Goal: Navigation & Orientation: Find specific page/section

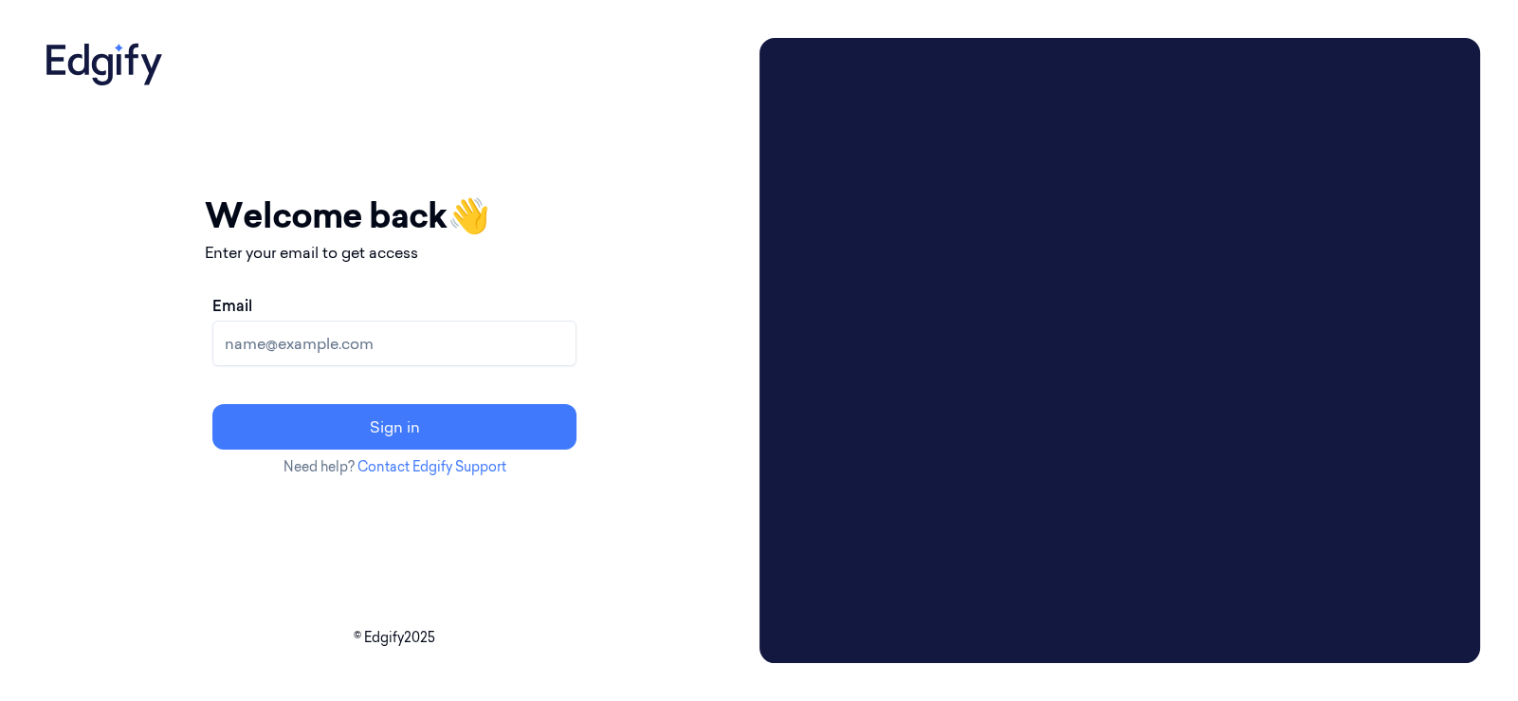
click at [493, 343] on input "Email" at bounding box center [394, 343] width 364 height 46
type input "[PERSON_NAME][EMAIL_ADDRESS][PERSON_NAME][DOMAIN_NAME]"
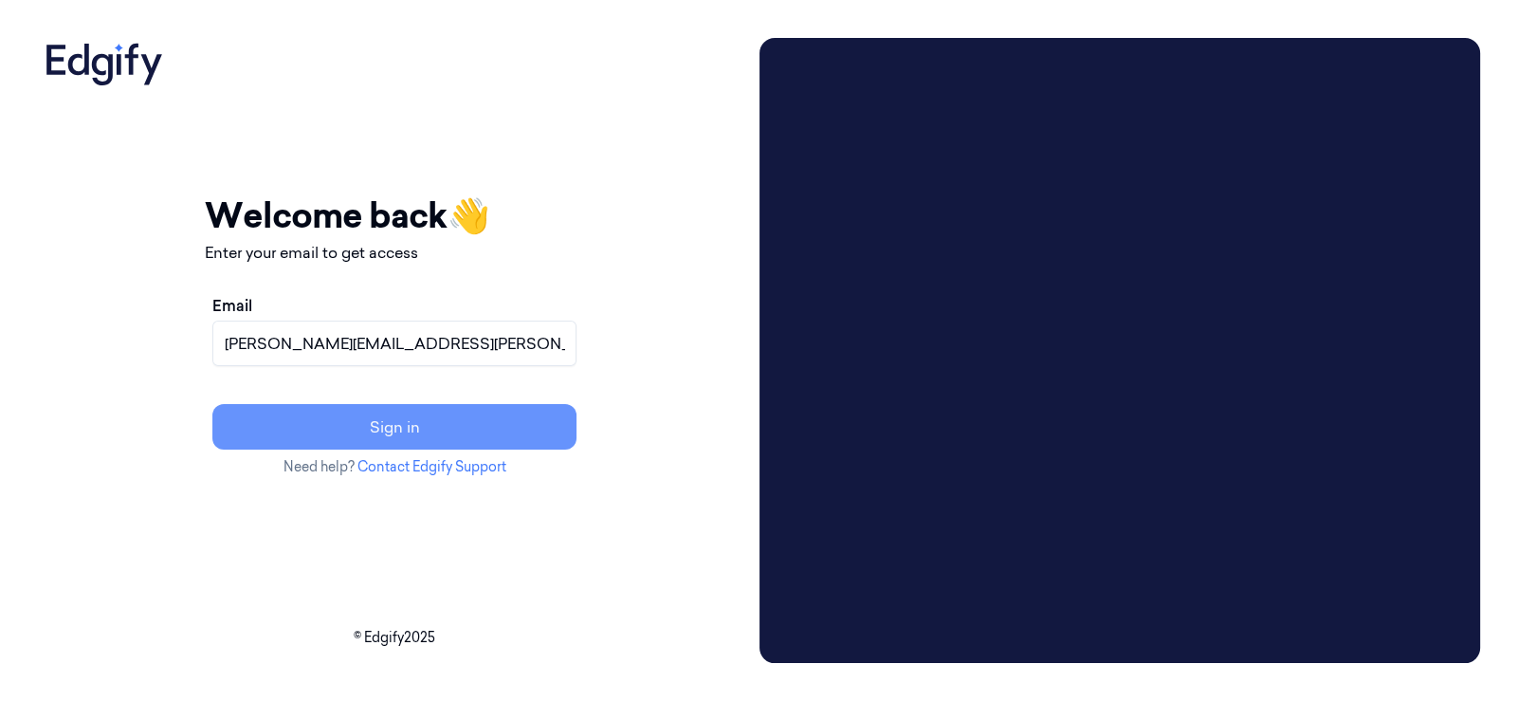
click at [574, 445] on button "Sign in" at bounding box center [394, 427] width 364 height 46
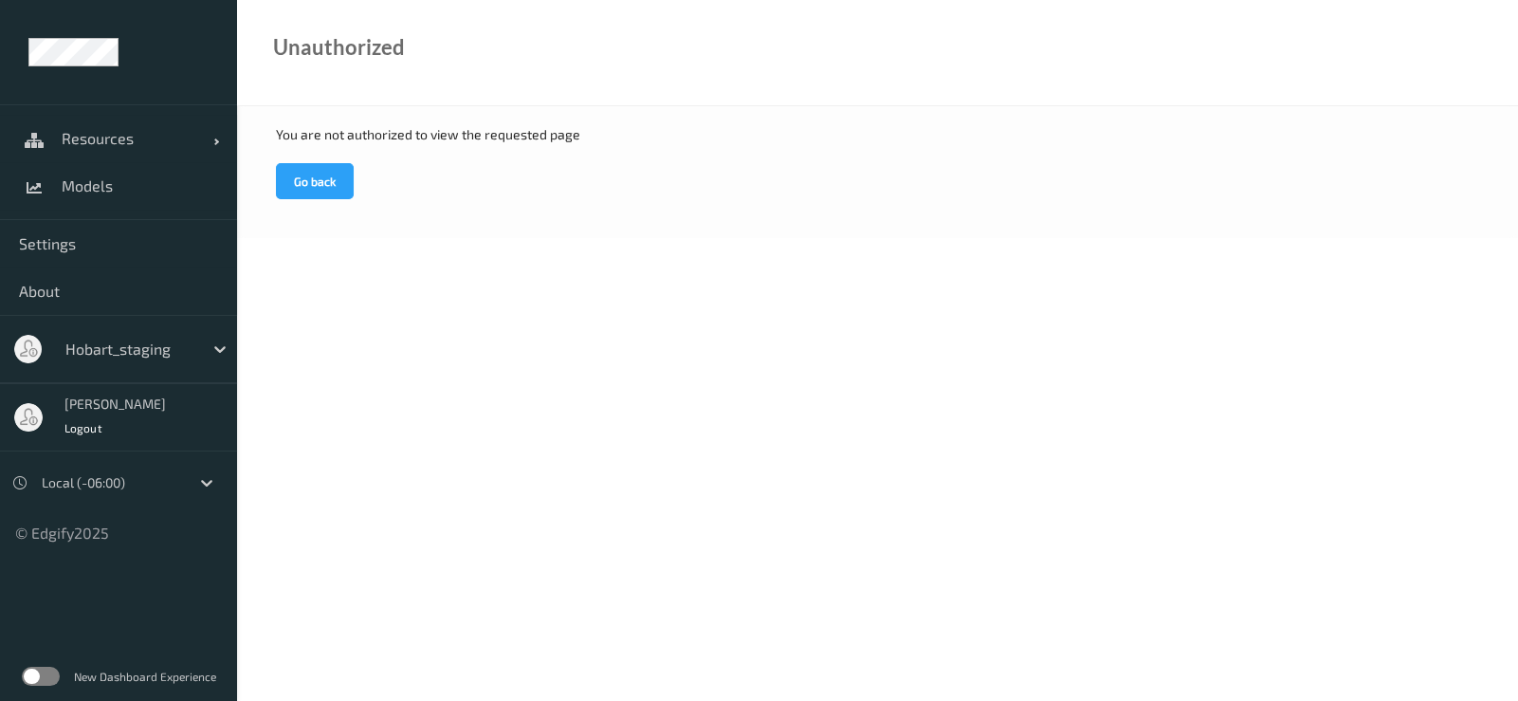
click at [144, 347] on div at bounding box center [129, 349] width 128 height 23
click at [305, 352] on body "Resources Devices Clusters Sites Models Settings About option Hobart_staging se…" at bounding box center [759, 350] width 1518 height 701
click at [78, 179] on span "Models" at bounding box center [140, 185] width 156 height 19
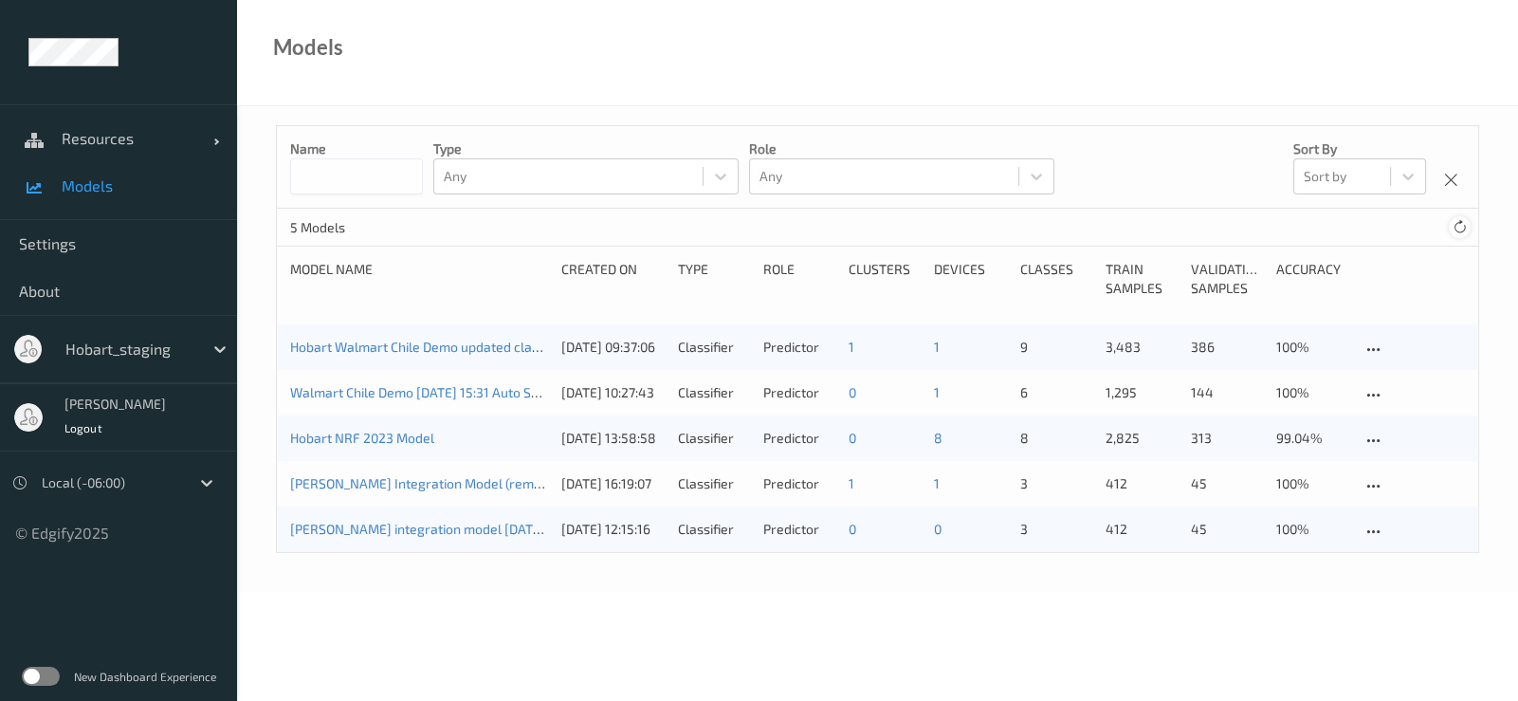
click at [1465, 231] on icon at bounding box center [1460, 227] width 14 height 14
click at [216, 349] on icon at bounding box center [219, 349] width 11 height 7
click at [158, 342] on div at bounding box center [129, 349] width 128 height 23
click at [142, 345] on div at bounding box center [129, 349] width 128 height 23
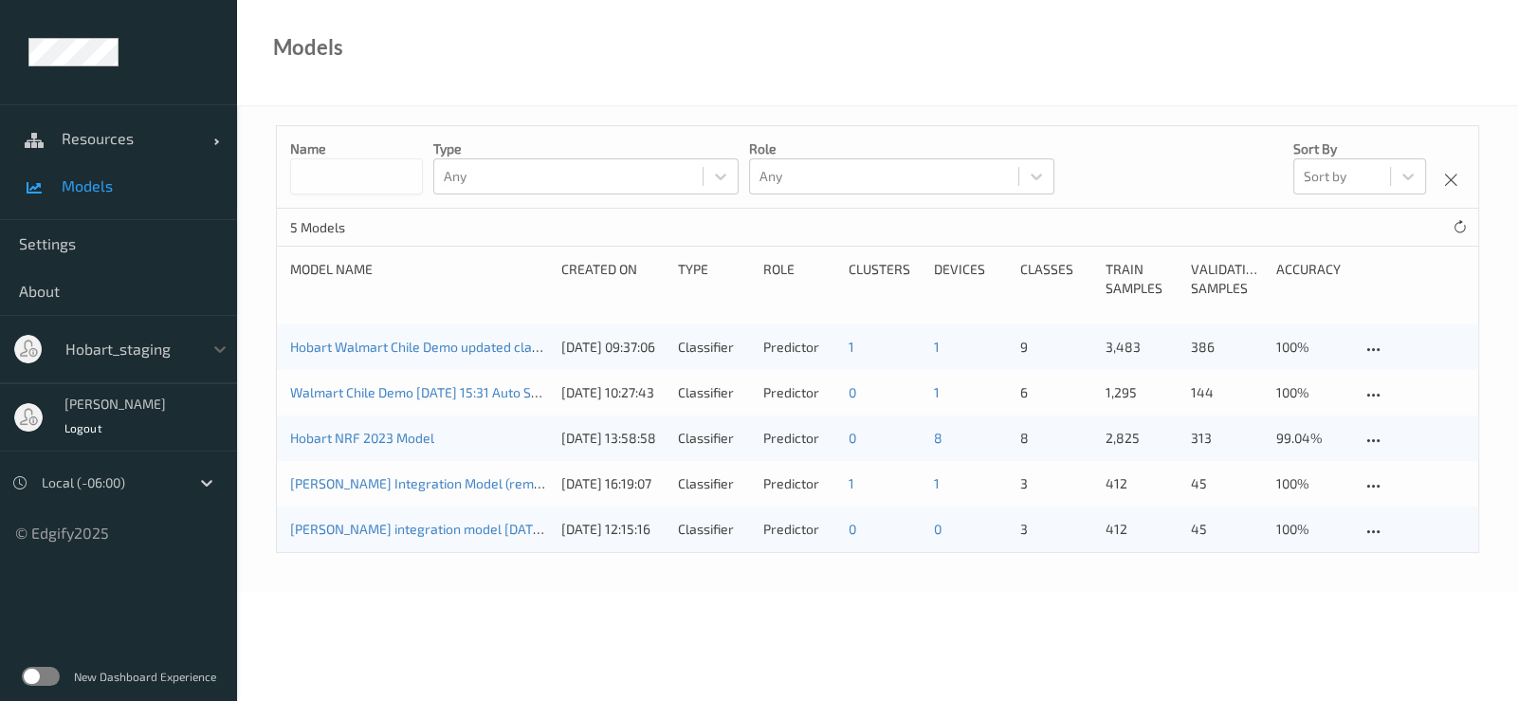
click at [141, 348] on div at bounding box center [129, 349] width 128 height 23
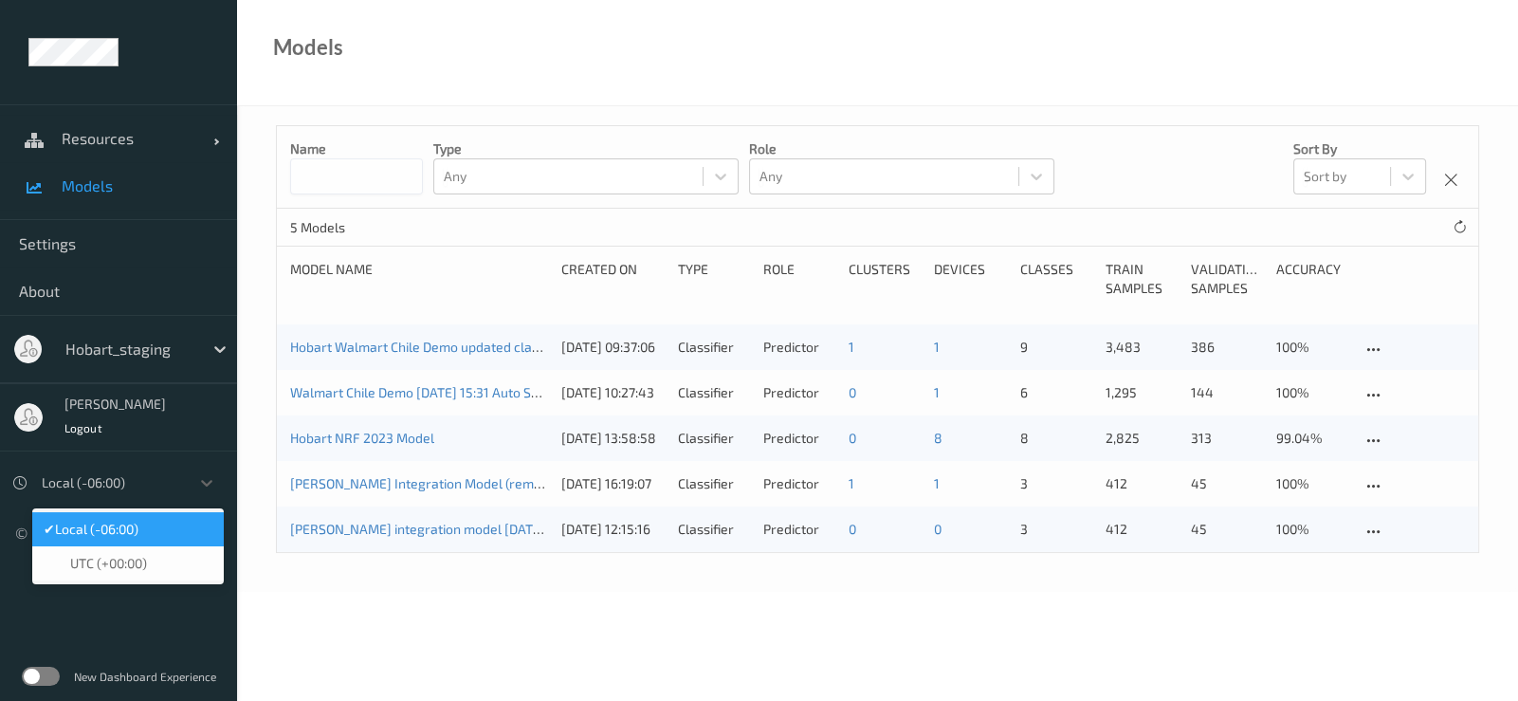
click at [190, 483] on div "Local (-06:00)" at bounding box center [110, 482] width 157 height 30
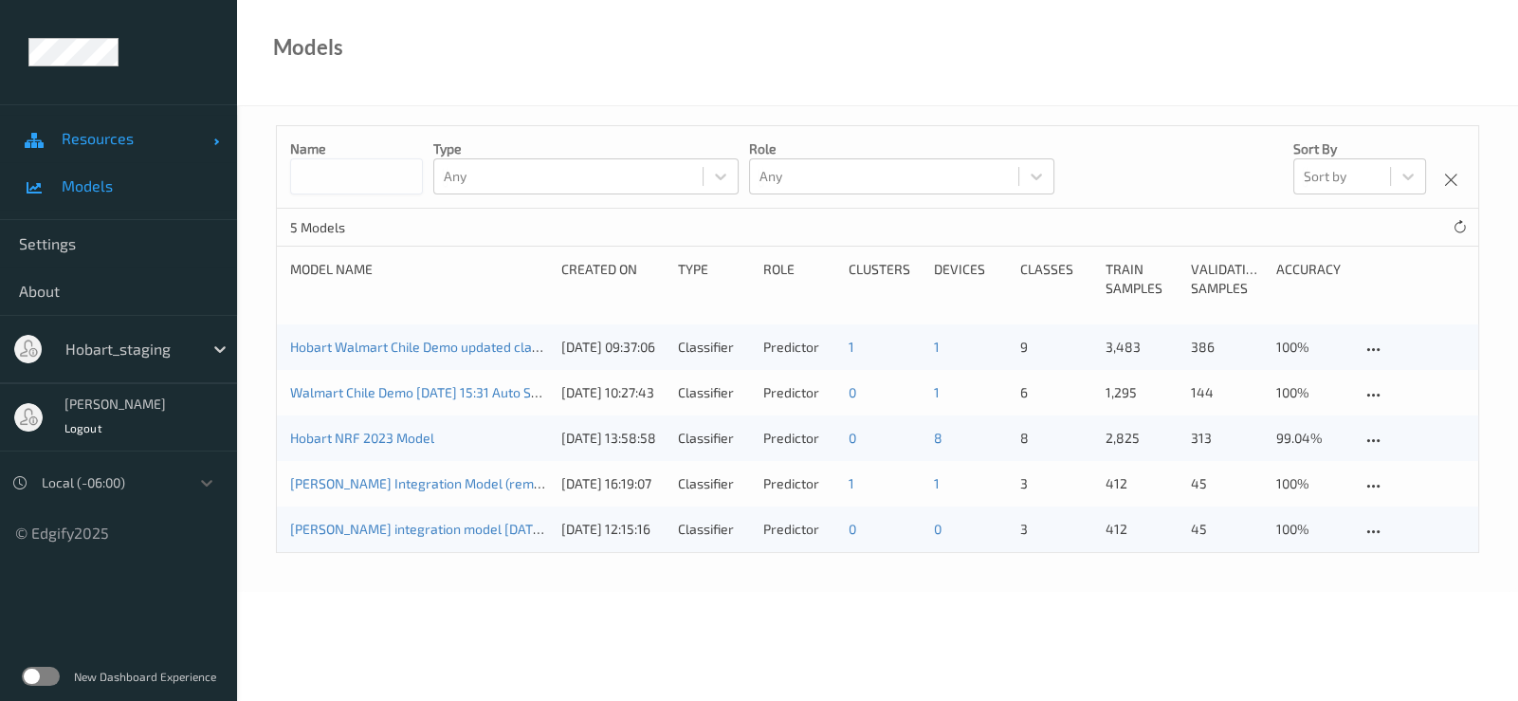
click at [103, 141] on span "Resources" at bounding box center [138, 138] width 152 height 19
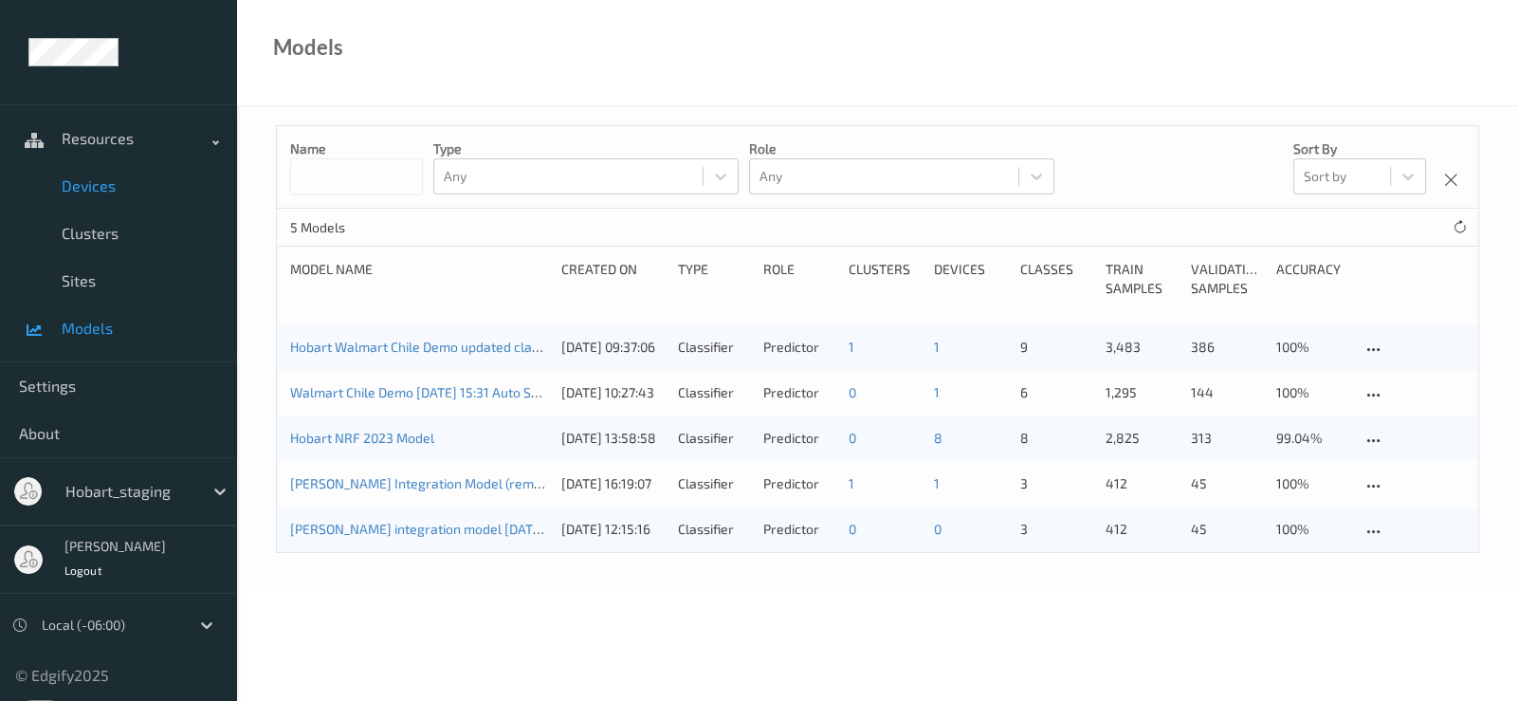
click at [97, 191] on span "Devices" at bounding box center [140, 185] width 156 height 19
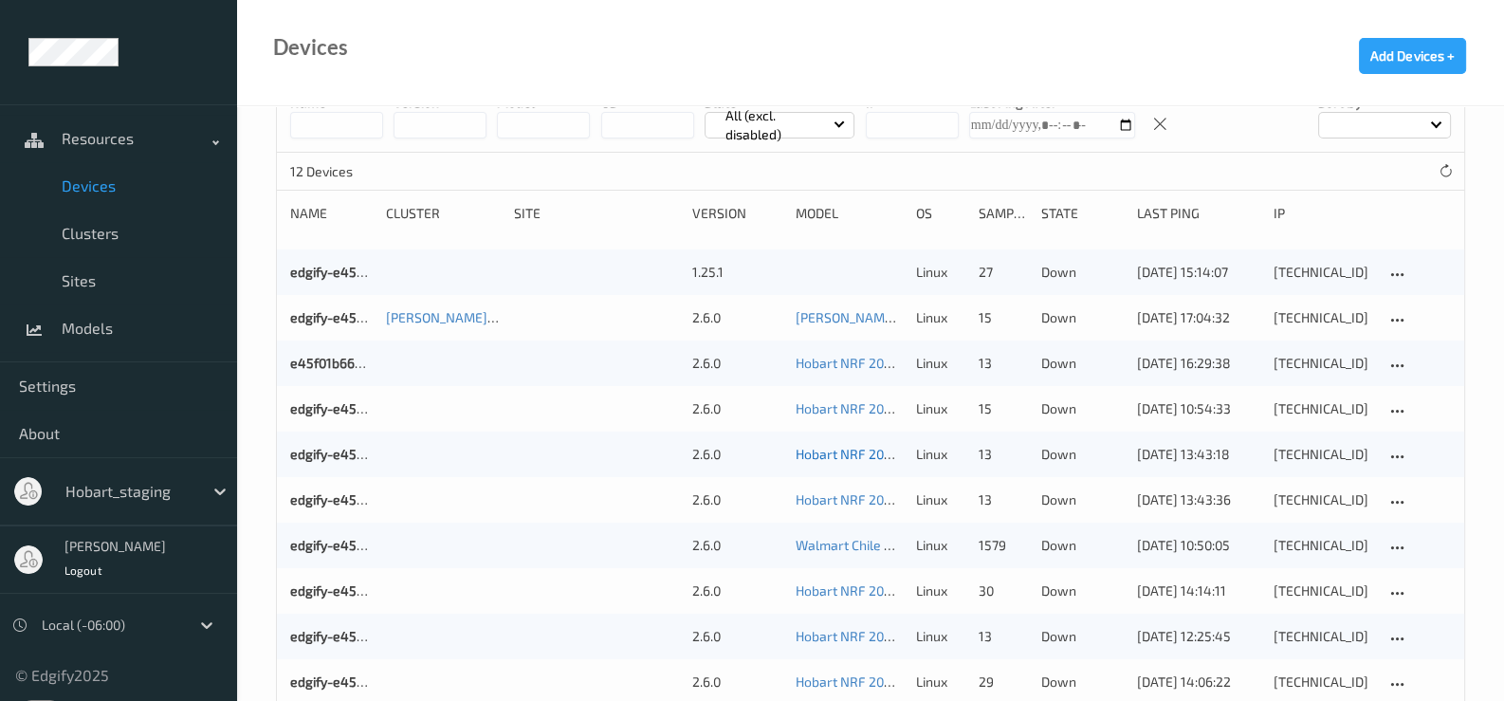
scroll to position [180, 0]
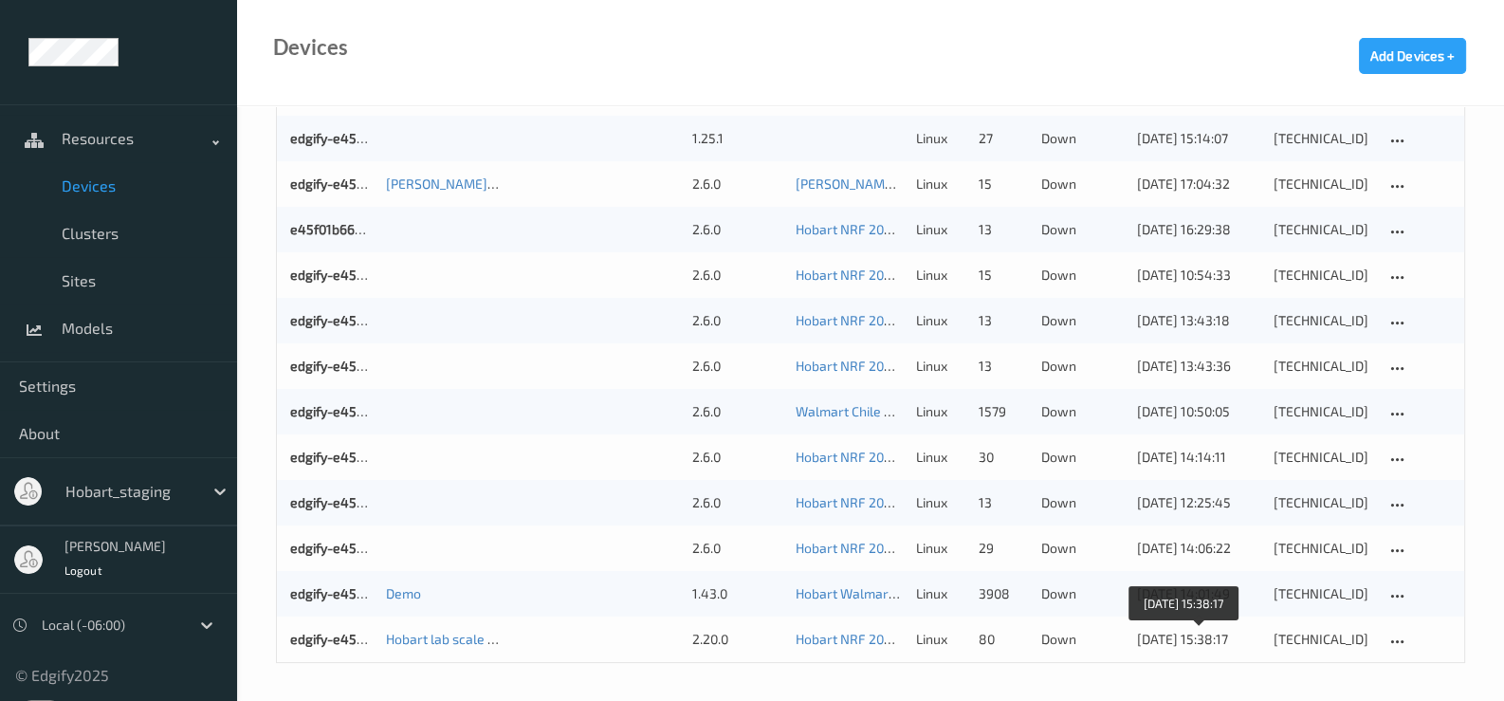
click at [1191, 638] on div "[DATE] 15:38:17" at bounding box center [1197, 639] width 123 height 19
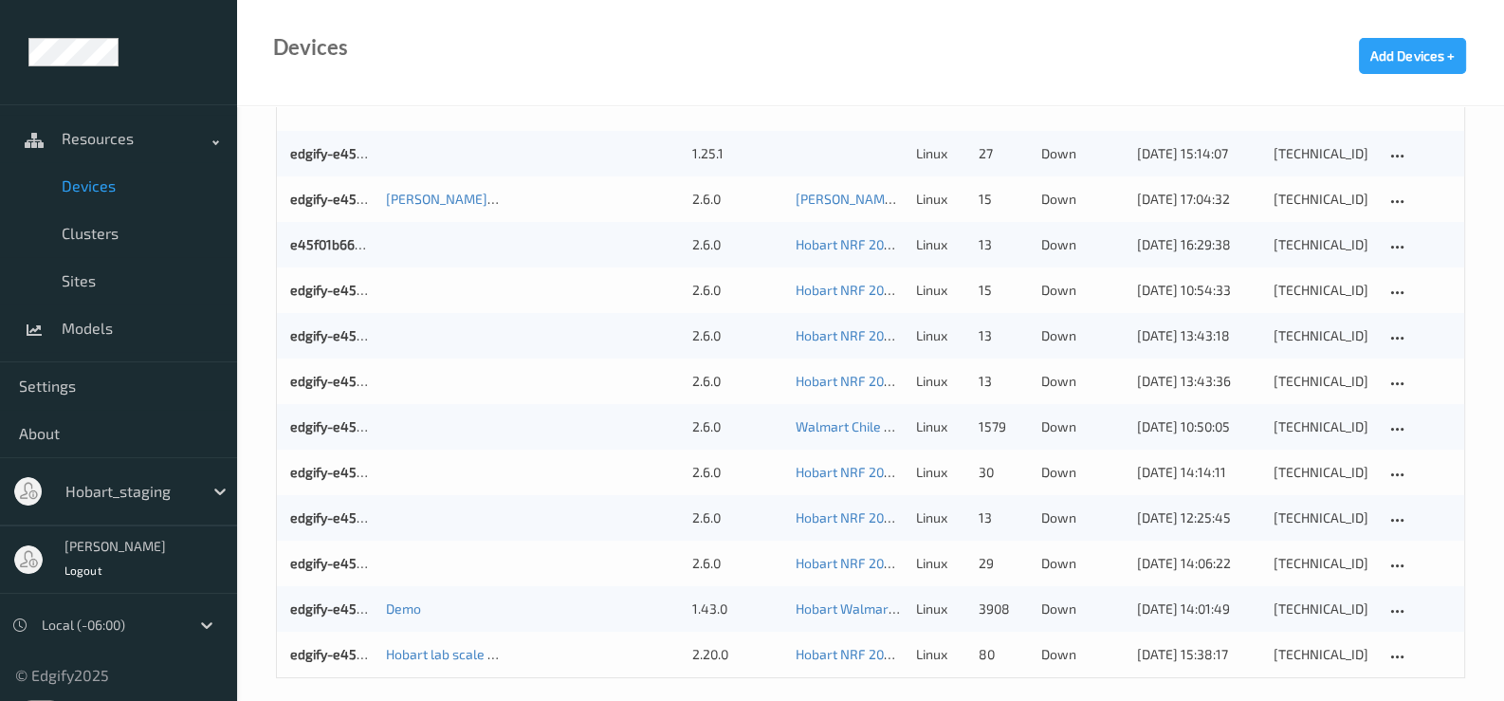
scroll to position [180, 0]
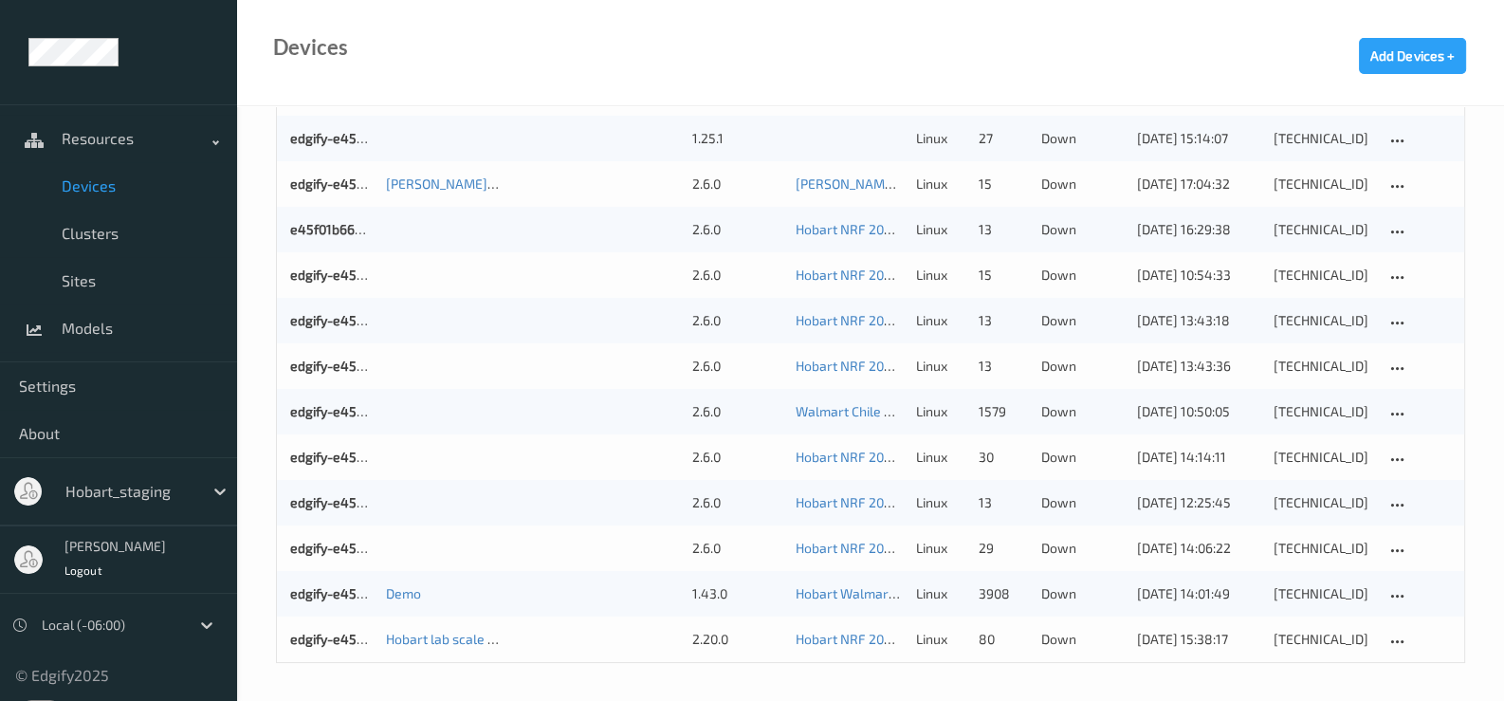
click at [1085, 596] on p "down" at bounding box center [1082, 593] width 82 height 19
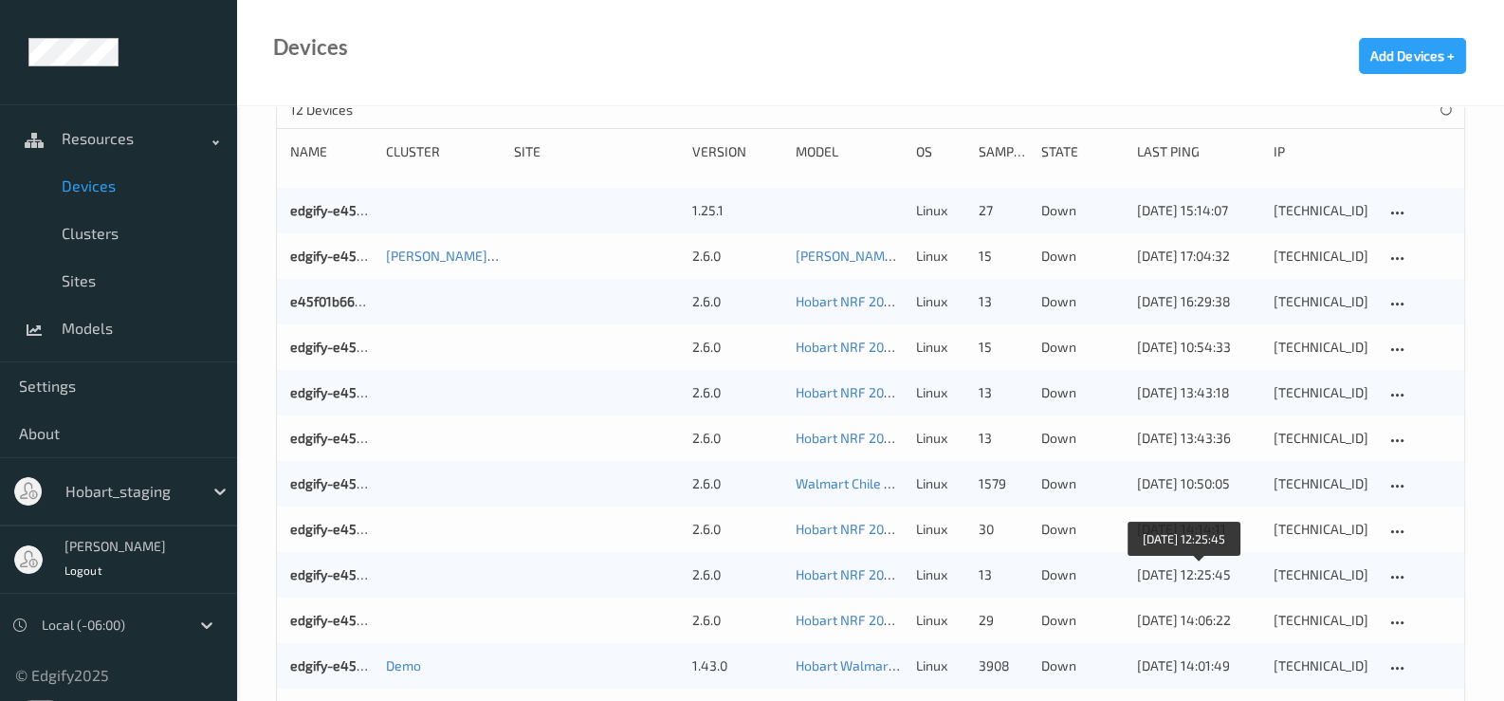
scroll to position [180, 0]
